Goal: Transaction & Acquisition: Subscribe to service/newsletter

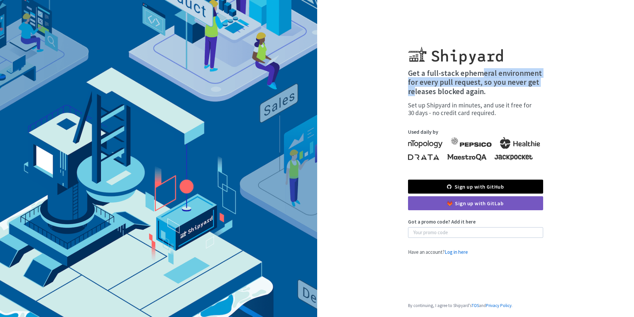
drag, startPoint x: 411, startPoint y: 76, endPoint x: 478, endPoint y: 86, distance: 68.0
click at [478, 86] on h4 "Get a full-stack ephemeral environment for every pull request, so you never get…" at bounding box center [475, 83] width 135 height 28
drag, startPoint x: 415, startPoint y: 84, endPoint x: 496, endPoint y: 83, distance: 81.5
click at [496, 83] on h4 "Get a full-stack ephemeral environment for every pull request, so you never get…" at bounding box center [475, 83] width 135 height 28
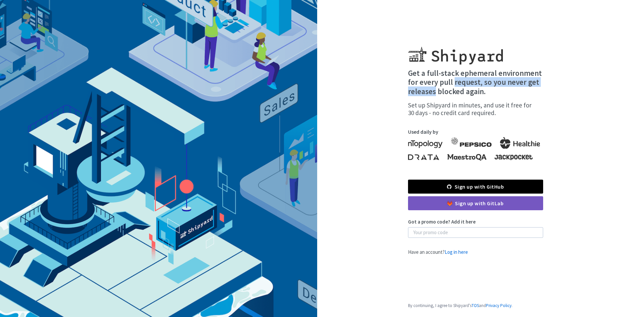
click at [496, 83] on h4 "Get a full-stack ephemeral environment for every pull request, so you never get…" at bounding box center [475, 83] width 135 height 28
click at [470, 89] on h4 "Get a full-stack ephemeral environment for every pull request, so you never get…" at bounding box center [475, 83] width 135 height 28
drag, startPoint x: 429, startPoint y: 92, endPoint x: 472, endPoint y: 92, distance: 42.9
click at [472, 92] on h4 "Get a full-stack ephemeral environment for every pull request, so you never get…" at bounding box center [475, 83] width 135 height 28
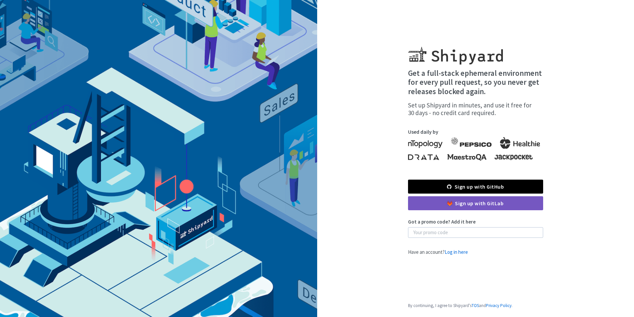
click at [472, 92] on h4 "Get a full-stack ephemeral environment for every pull request, so you never get…" at bounding box center [475, 83] width 135 height 28
drag, startPoint x: 419, startPoint y: 103, endPoint x: 506, endPoint y: 104, distance: 86.8
click at [506, 104] on div "Set up Shipyard in minutes, and use it free for 30 days - no credit card requir…" at bounding box center [475, 109] width 135 height 16
